Goal: Task Accomplishment & Management: Manage account settings

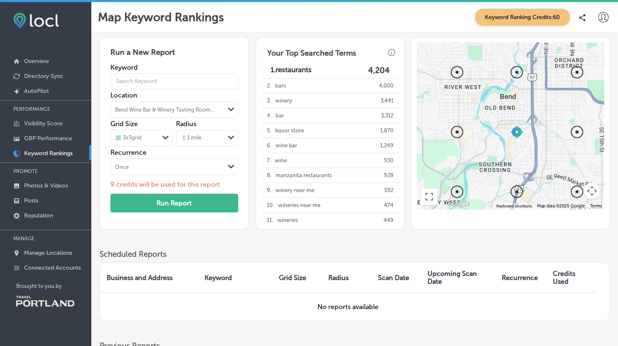
scroll to position [136, 0]
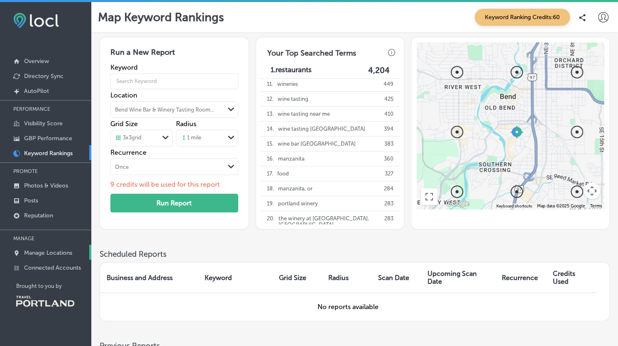
click at [38, 256] on link "Manage Locations" at bounding box center [45, 252] width 91 height 15
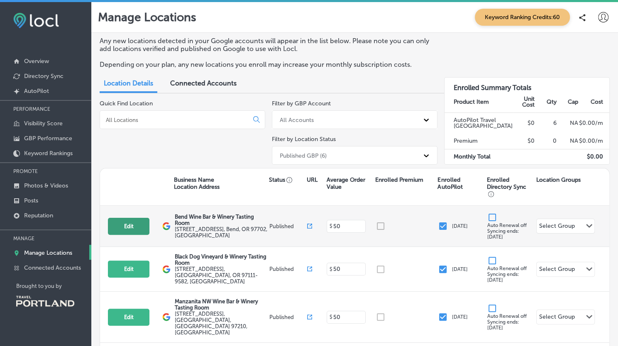
click at [130, 226] on button "Edit" at bounding box center [128, 226] width 41 height 17
select select "US"
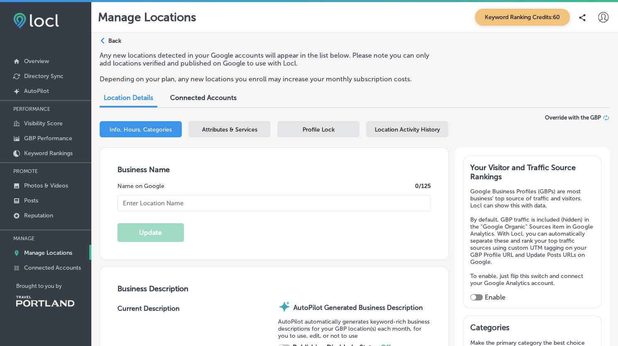
type input "Bend Wine Bar & Winery Tasting Room"
type textarea "Discover a vibrant fusion of winery sophistication and relaxed bar charm at Ben…"
type input "[EMAIL_ADDRESS][DOMAIN_NAME]"
type input "[URL][DOMAIN_NAME]"
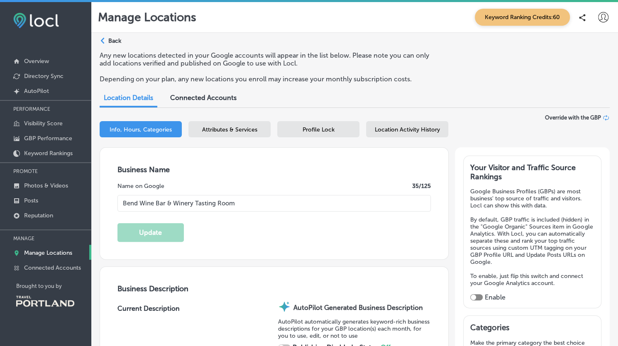
checkbox input "true"
type input "[STREET_ADDRESS]"
type input "Suite 194"
type input "Bend"
type input "97702"
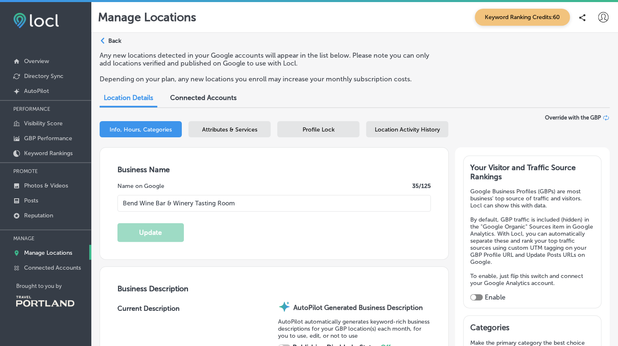
type input "US"
type input "[URL][DOMAIN_NAME]"
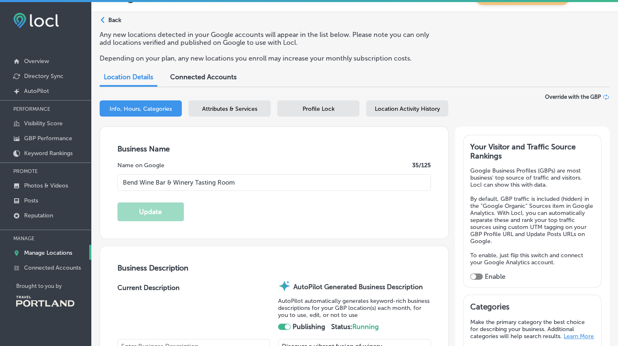
type textarea "Discover a vibrant fusion of winery sophistication and relaxed bar charm at Ben…"
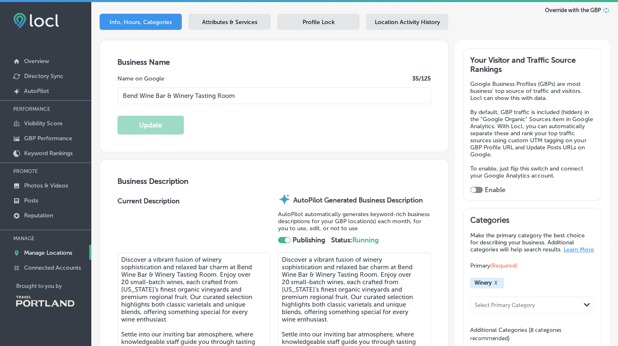
type input "[PHONE_NUMBER]"
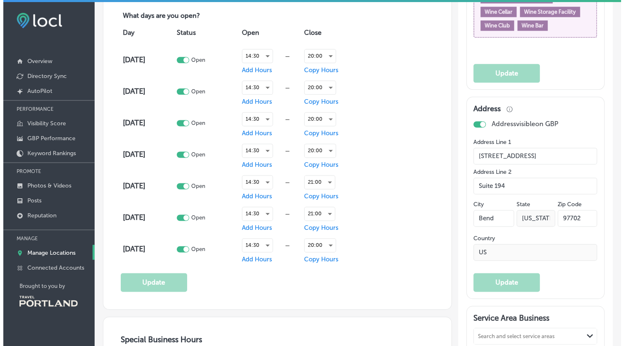
scroll to position [593, 0]
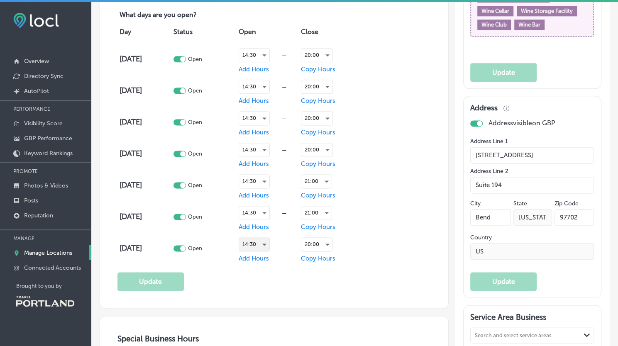
click at [256, 241] on div "14:30" at bounding box center [254, 244] width 30 height 13
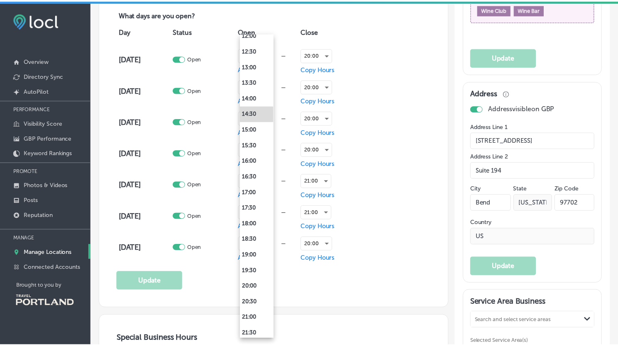
scroll to position [411, 0]
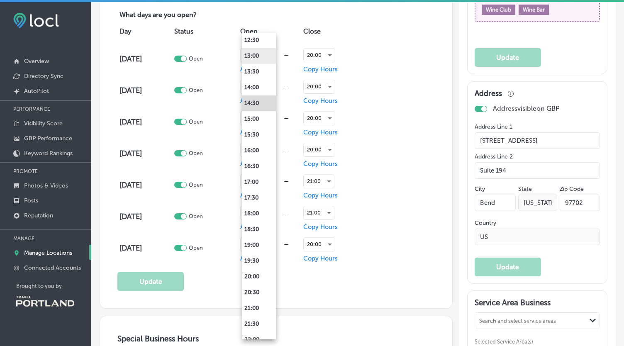
click at [259, 59] on li "13:00" at bounding box center [259, 56] width 34 height 16
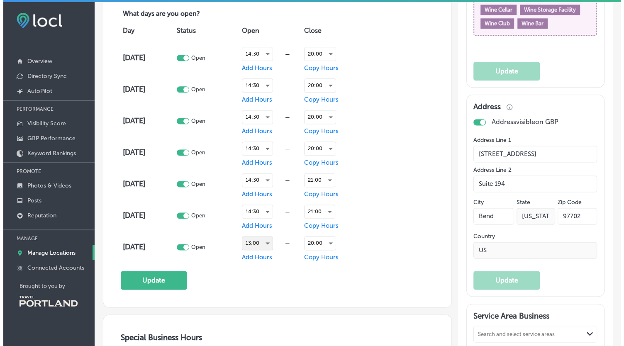
scroll to position [593, 0]
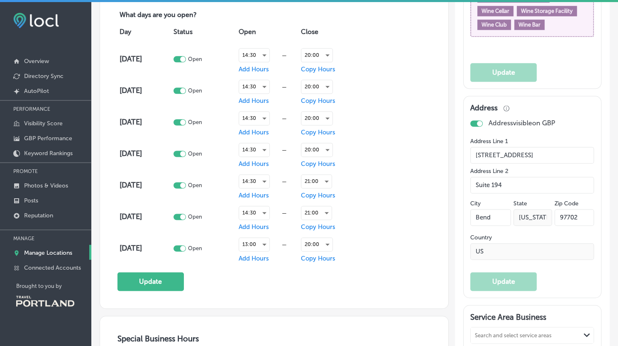
click at [314, 249] on div "20:00" at bounding box center [317, 244] width 32 height 14
click at [319, 238] on div "20:00" at bounding box center [316, 244] width 31 height 13
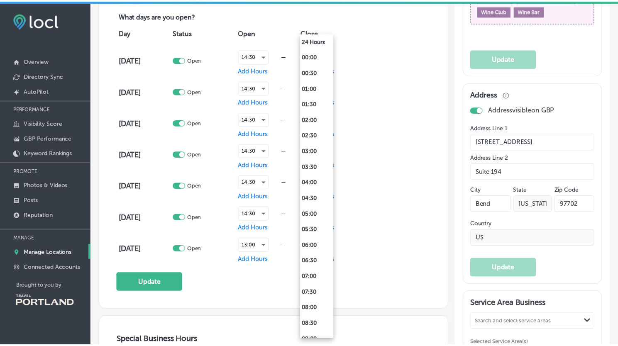
scroll to position [482, 0]
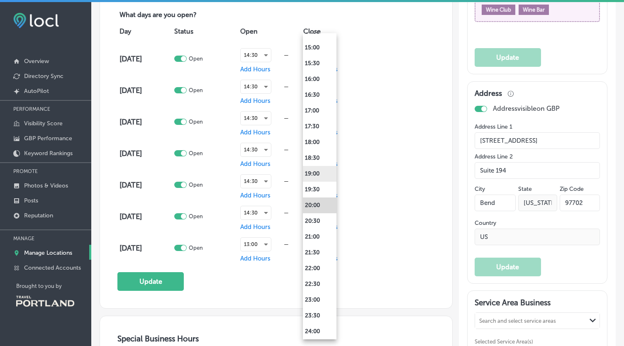
click at [308, 172] on li "19:00" at bounding box center [320, 174] width 34 height 16
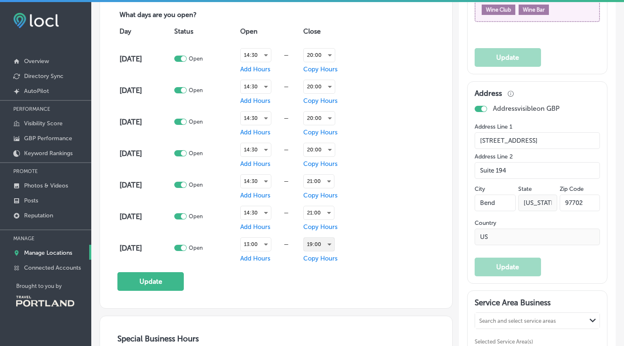
scroll to position [593, 0]
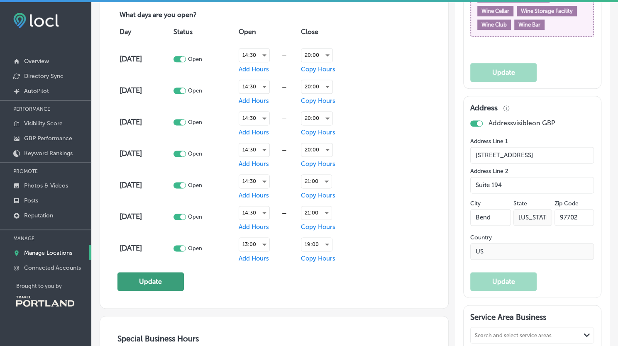
click at [153, 278] on button "Update" at bounding box center [150, 281] width 66 height 19
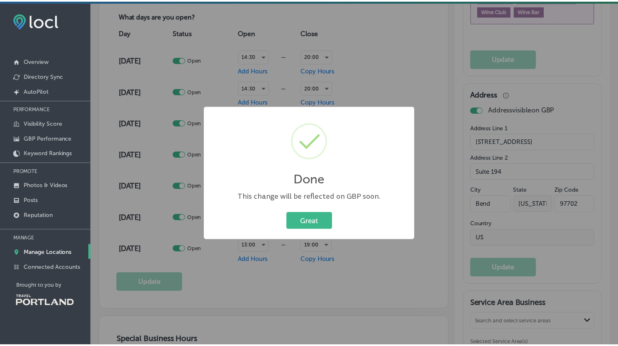
scroll to position [594, 0]
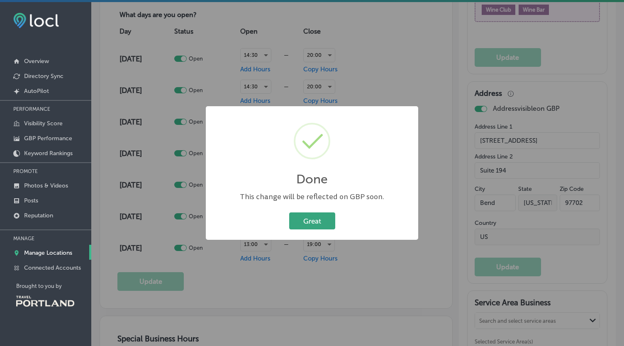
click at [330, 216] on button "Great" at bounding box center [312, 220] width 46 height 17
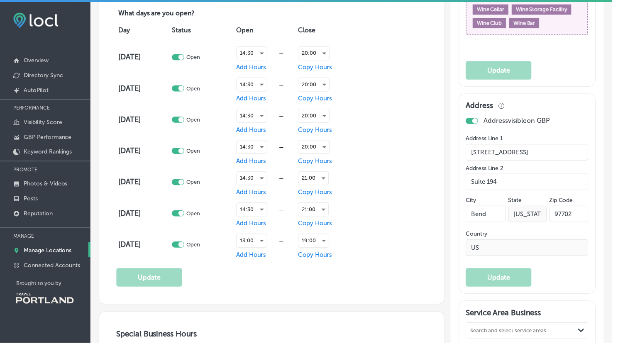
scroll to position [593, 0]
